Goal: Task Accomplishment & Management: Manage account settings

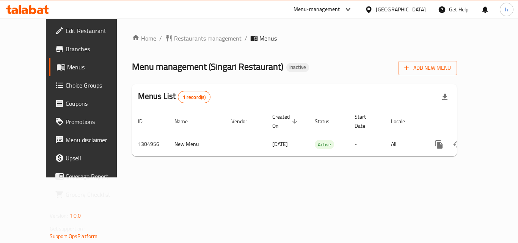
click at [317, 7] on div "Menu-management" at bounding box center [317, 9] width 47 height 9
click at [280, 64] on div "Restaurant-Management" at bounding box center [277, 66] width 60 height 8
click at [326, 9] on div "Menu-management" at bounding box center [317, 9] width 47 height 9
click at [289, 66] on div "Restaurant-Management" at bounding box center [277, 66] width 60 height 8
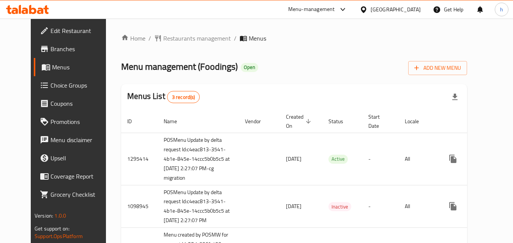
click at [318, 11] on div "Menu-management" at bounding box center [311, 9] width 47 height 9
click at [282, 62] on div "Restaurant-Management" at bounding box center [271, 66] width 60 height 8
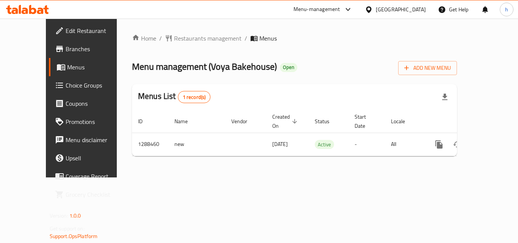
click at [335, 10] on div "Menu-management" at bounding box center [317, 9] width 47 height 9
click at [291, 66] on div "Restaurant-Management" at bounding box center [277, 66] width 60 height 8
click at [324, 12] on div "Menu-management" at bounding box center [317, 9] width 47 height 9
drag, startPoint x: 312, startPoint y: 69, endPoint x: 270, endPoint y: 65, distance: 42.7
click at [270, 65] on div "Restaurant-Management" at bounding box center [277, 66] width 60 height 8
